Goal: Find specific page/section: Find specific page/section

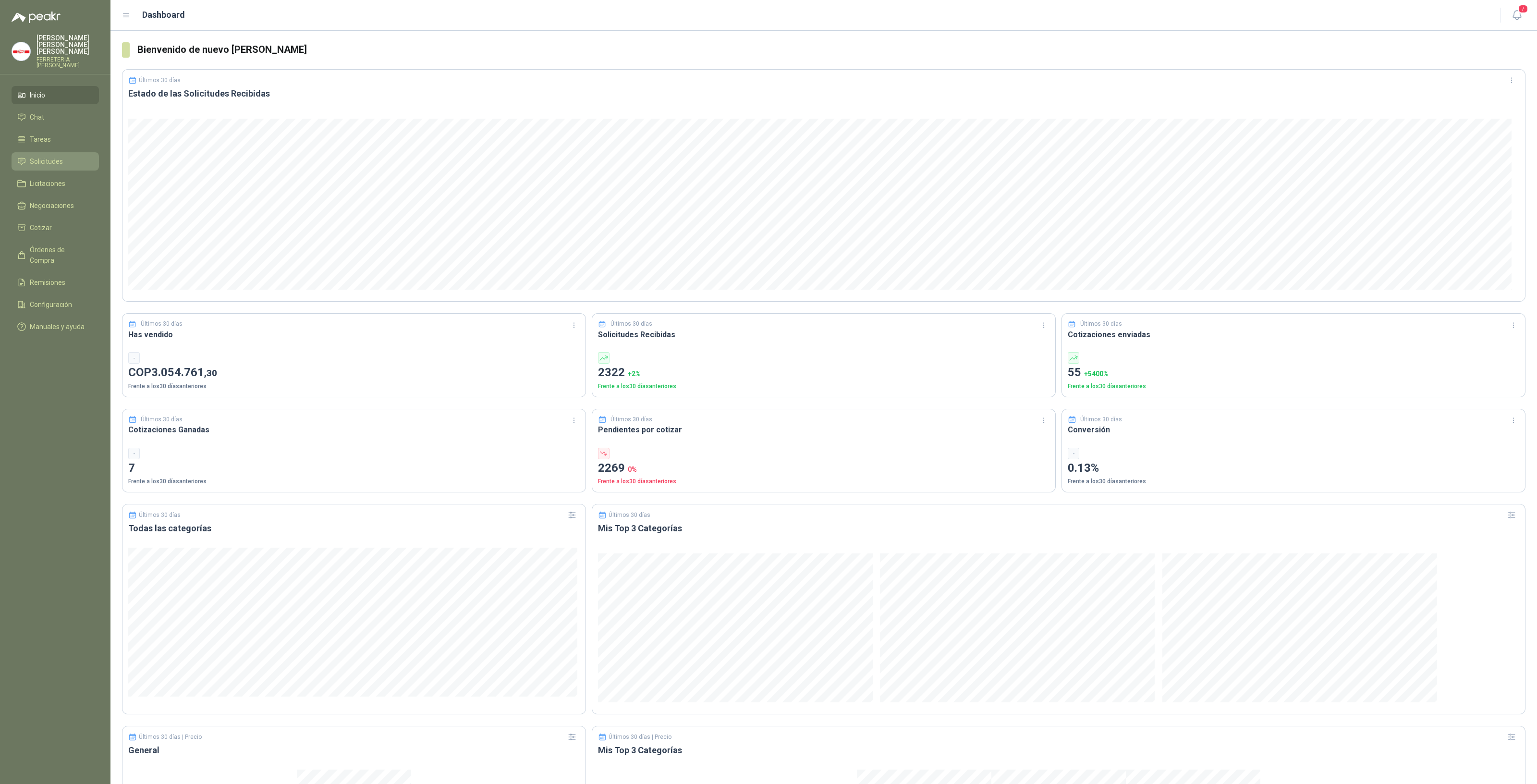
click at [60, 158] on span "Solicitudes" at bounding box center [47, 161] width 33 height 10
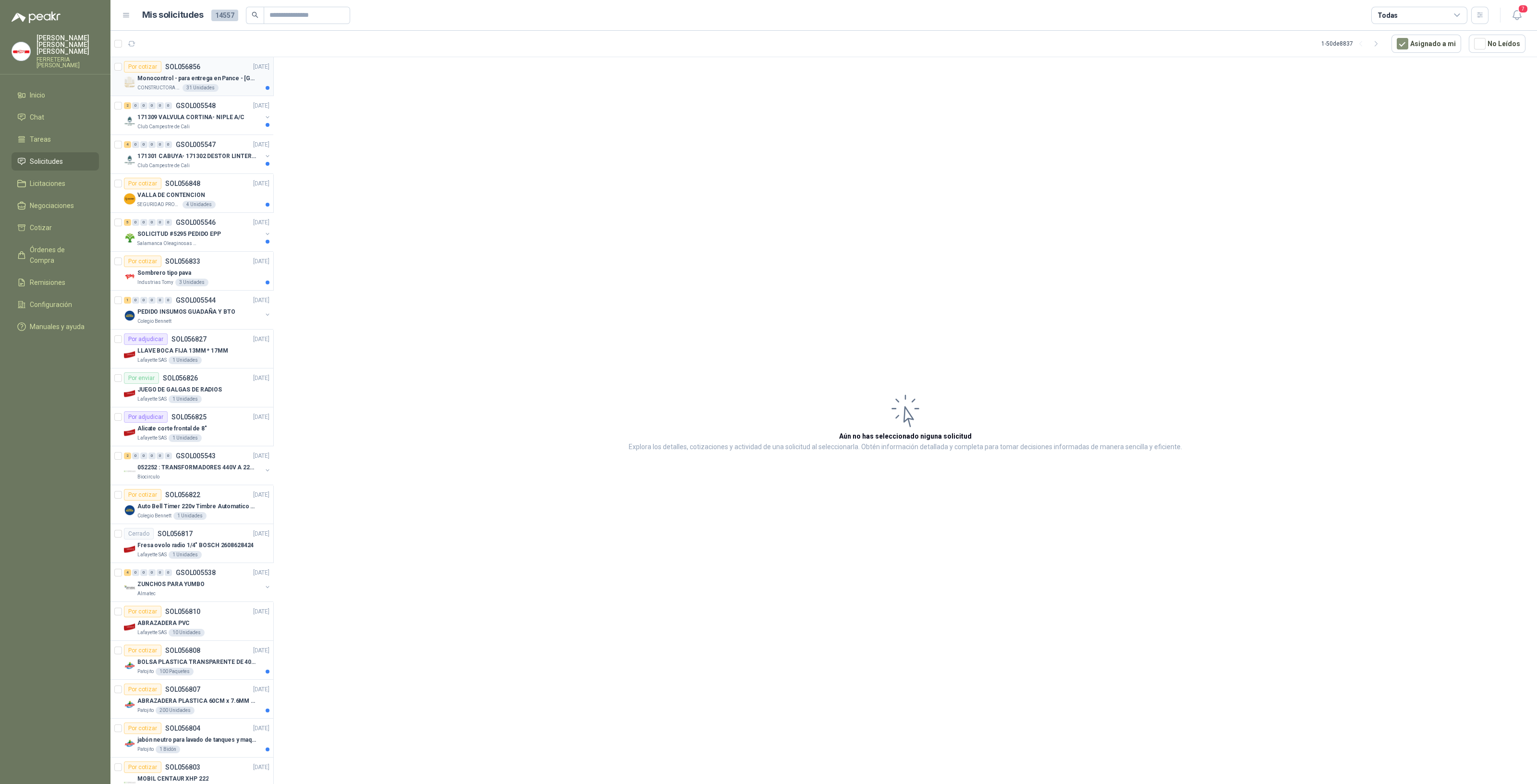
click at [227, 81] on p "Monocontrol - para entrega en Pance - [GEOGRAPHIC_DATA]" at bounding box center [197, 78] width 120 height 9
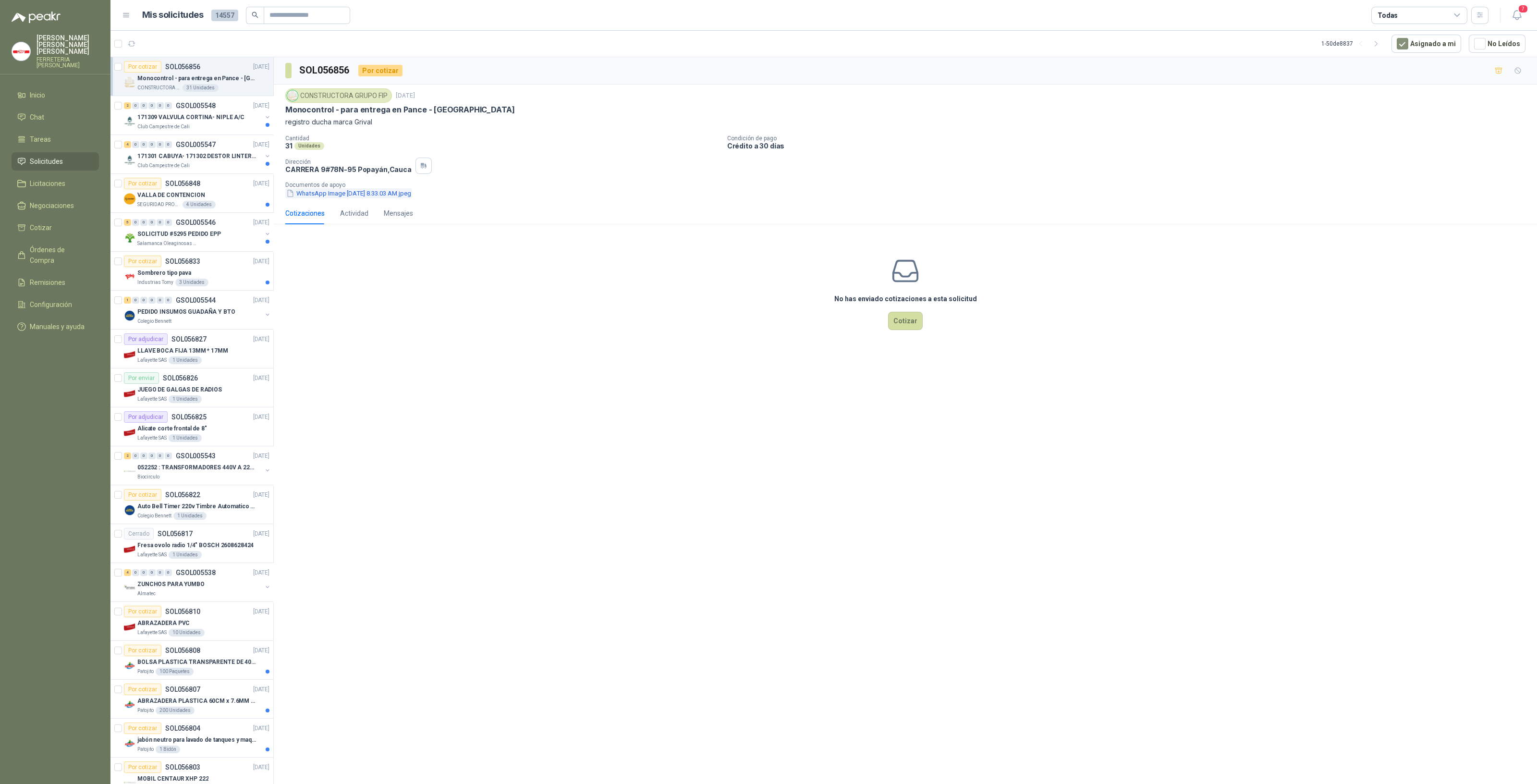
click at [393, 195] on button "WhatsApp Image [DATE] 8.33.03 AM.jpeg" at bounding box center [348, 193] width 127 height 10
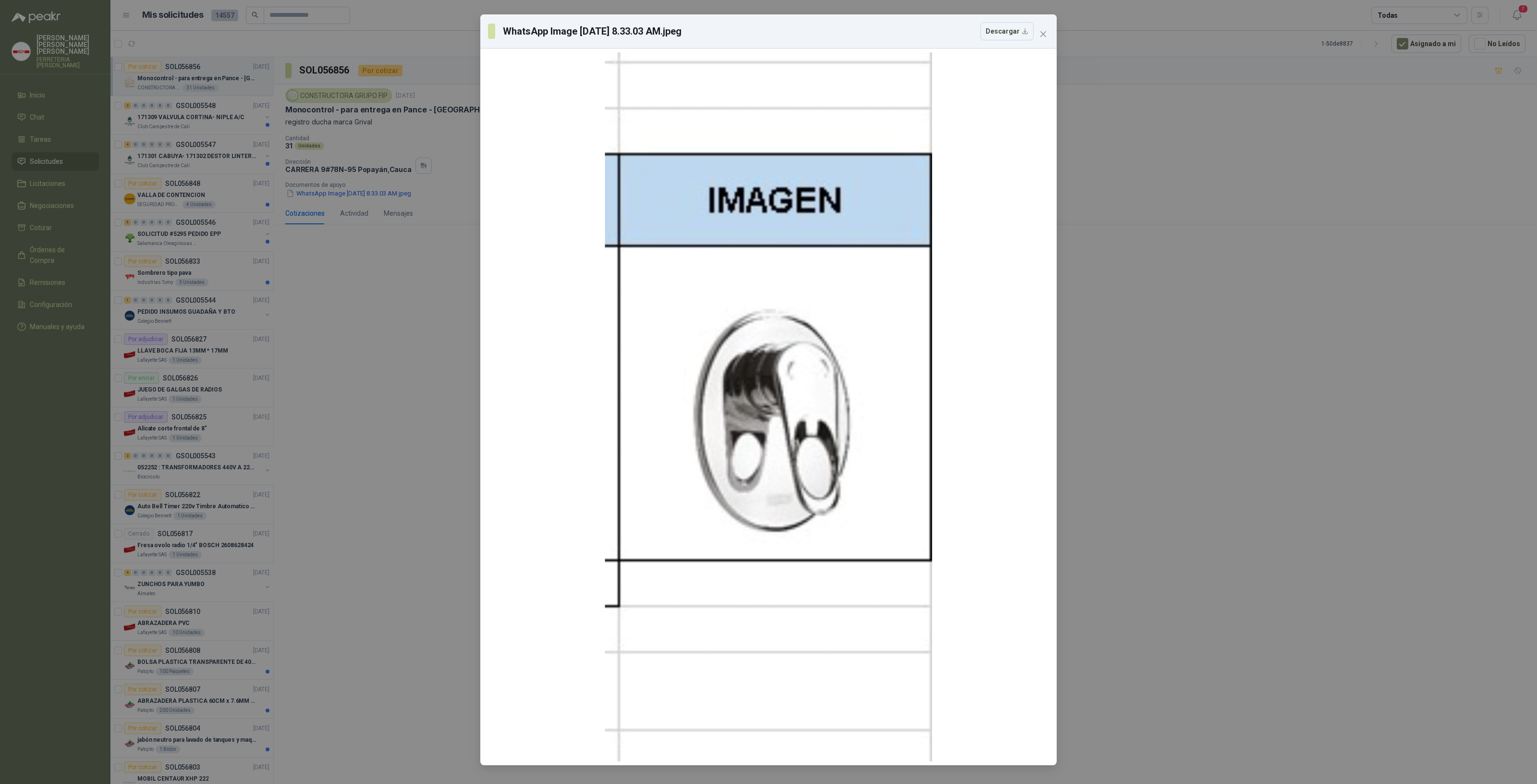
click at [312, 203] on div "WhatsApp Image [DATE] 8.33.03 AM.jpeg Descargar" at bounding box center [768, 392] width 1537 height 784
click at [342, 257] on div "WhatsApp Image [DATE] 8.33.03 AM.jpeg Descargar" at bounding box center [768, 392] width 1537 height 784
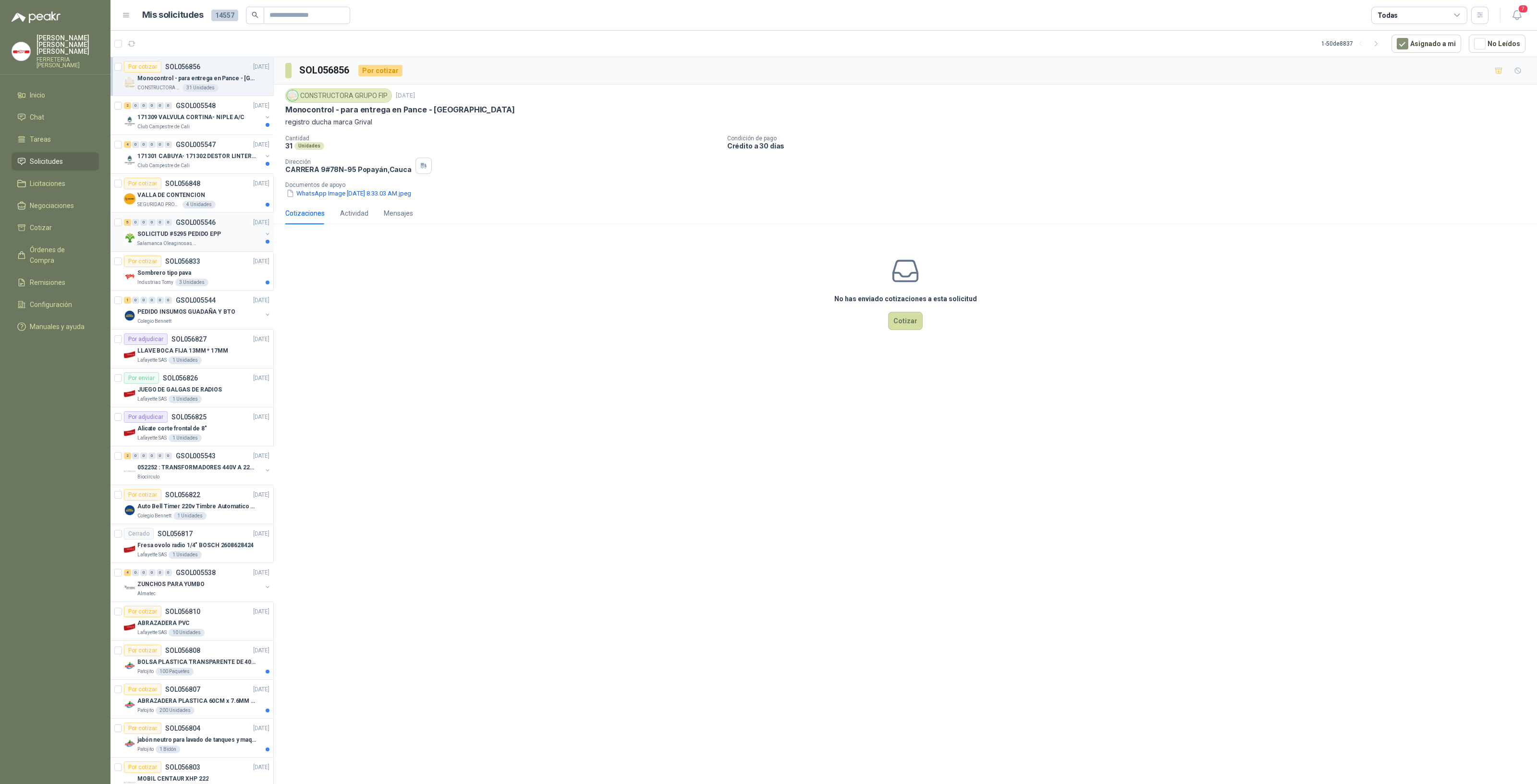
click at [183, 234] on p "SOLICITUD #5295 PEDIDO EPP" at bounding box center [179, 234] width 84 height 9
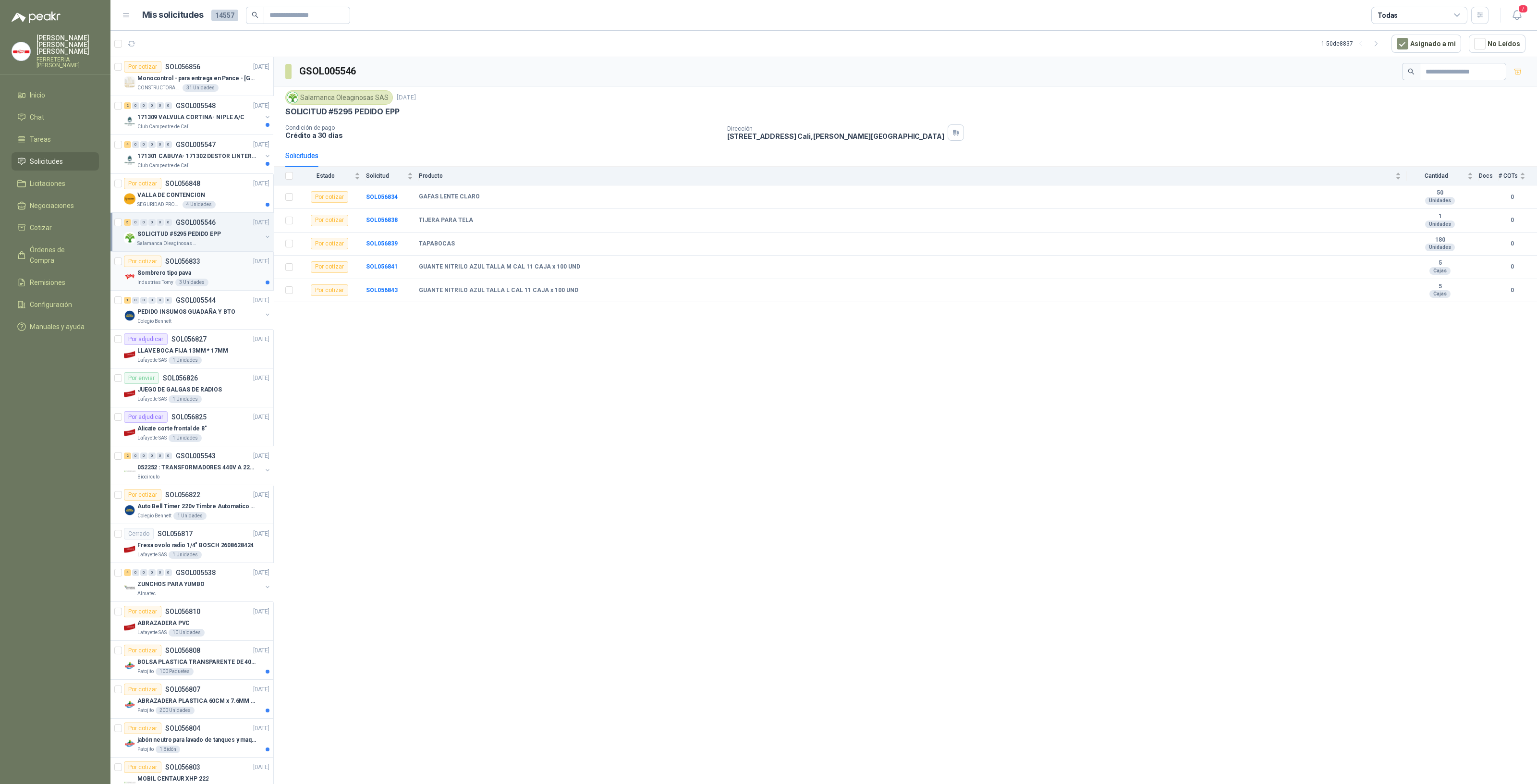
click at [186, 279] on div "3 Unidades" at bounding box center [191, 282] width 33 height 8
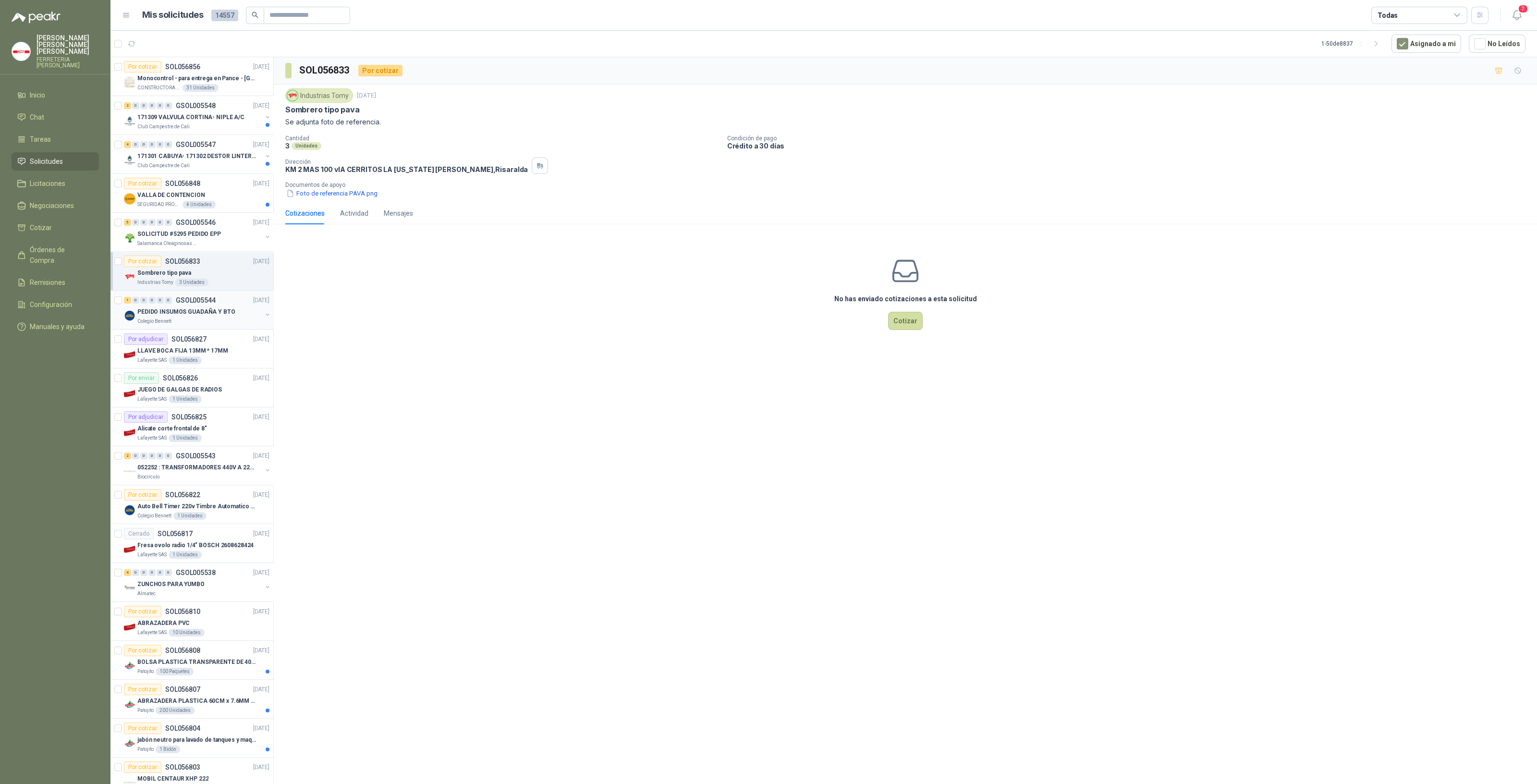
click at [179, 310] on p "PEDIDO INSUMOS GUADAÑA Y BTO" at bounding box center [186, 311] width 98 height 9
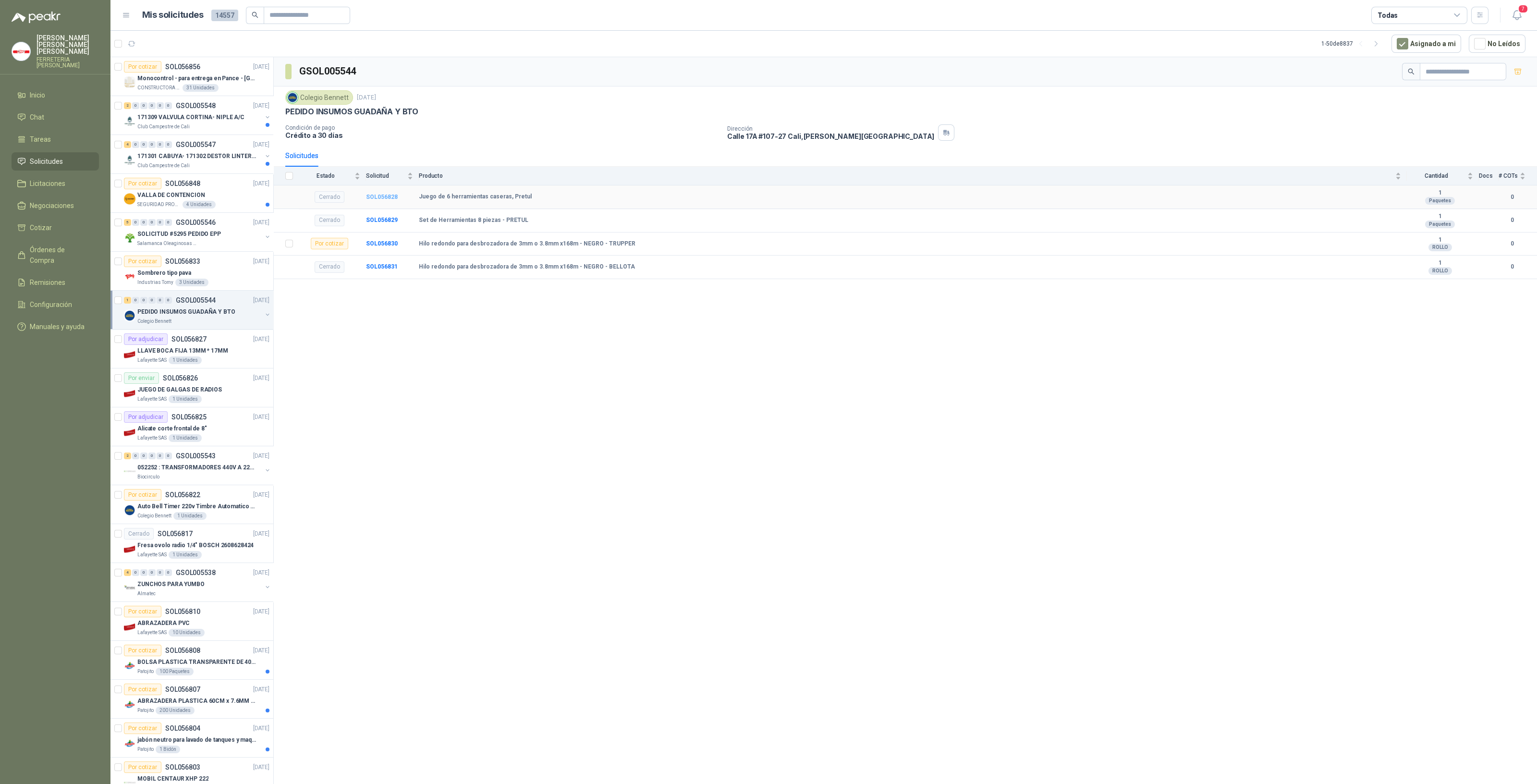
click at [389, 193] on b "SOL056828" at bounding box center [381, 197] width 32 height 7
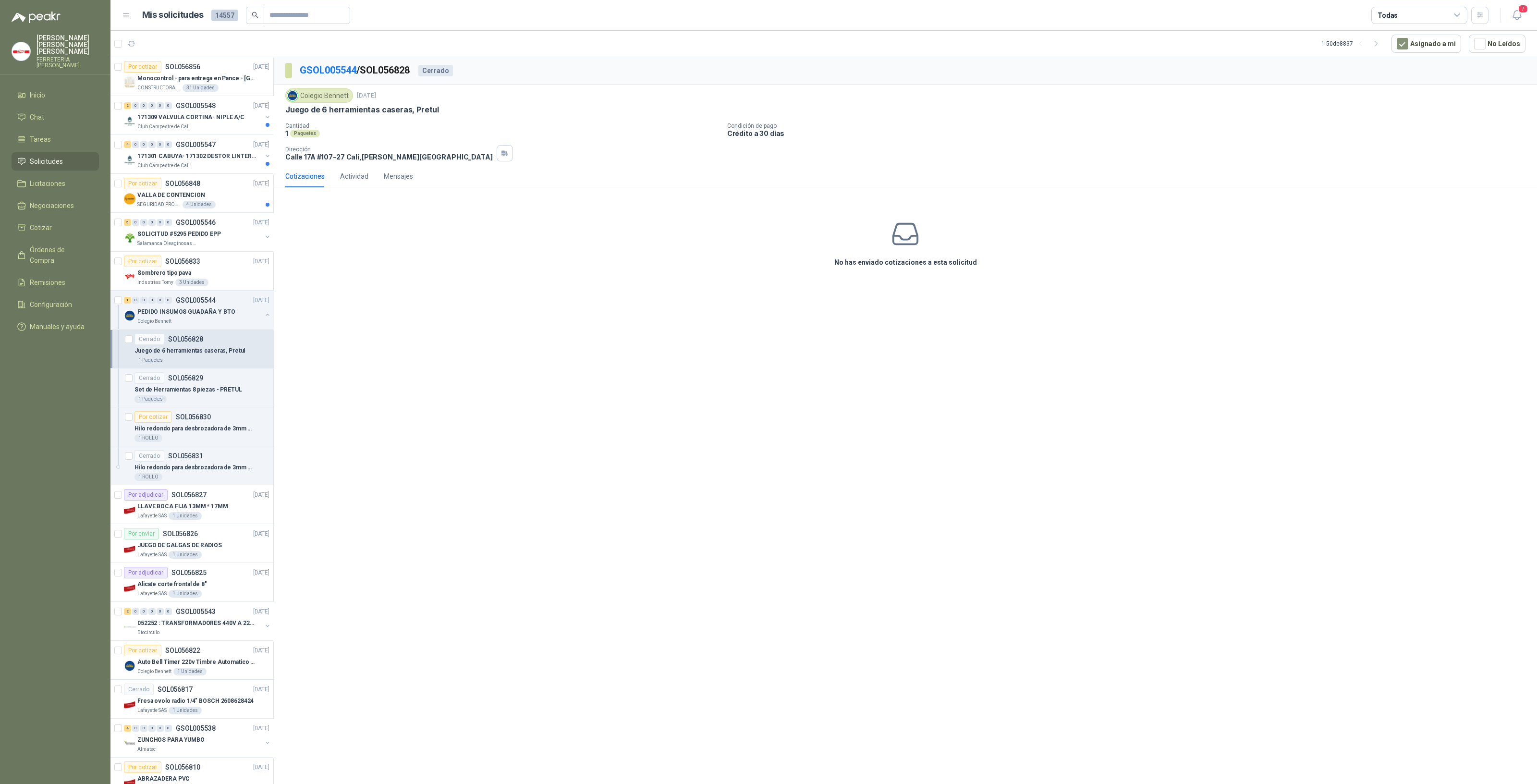
click at [301, 174] on div "Cotizaciones" at bounding box center [305, 176] width 40 height 10
click at [205, 347] on p "Juego de 6 herramientas caseras, Pretul" at bounding box center [190, 351] width 110 height 9
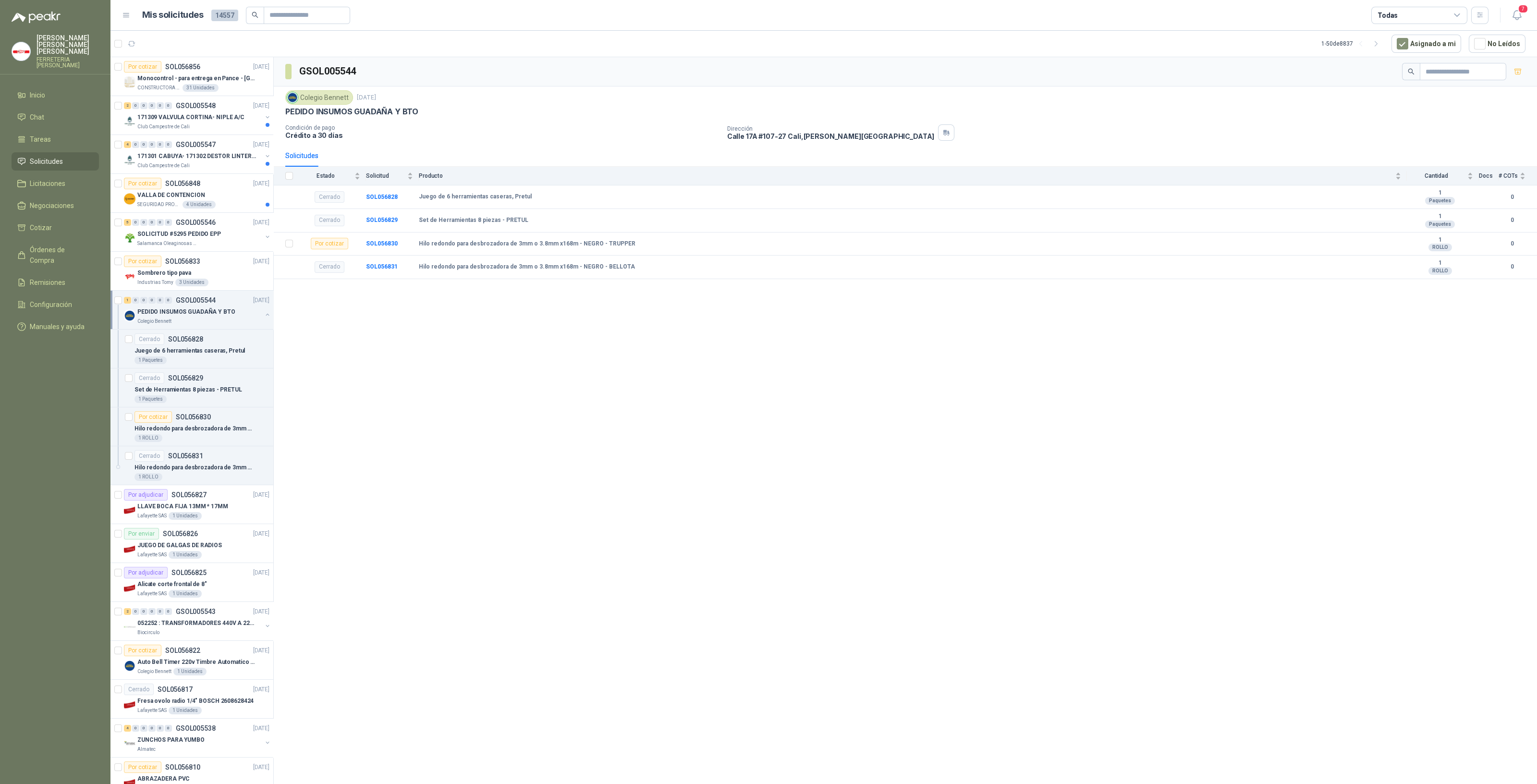
click at [775, 478] on div "GSOL005544 Colegio [PERSON_NAME] [DATE] PEDIDO INSUMOS GUADAÑA Y BTO Condición …" at bounding box center [905, 422] width 1264 height 730
click at [682, 330] on div "GSOL005544 Colegio [PERSON_NAME] [DATE] PEDIDO INSUMOS GUADAÑA Y BTO Condición …" at bounding box center [905, 422] width 1264 height 730
